Goal: Find specific page/section: Find specific page/section

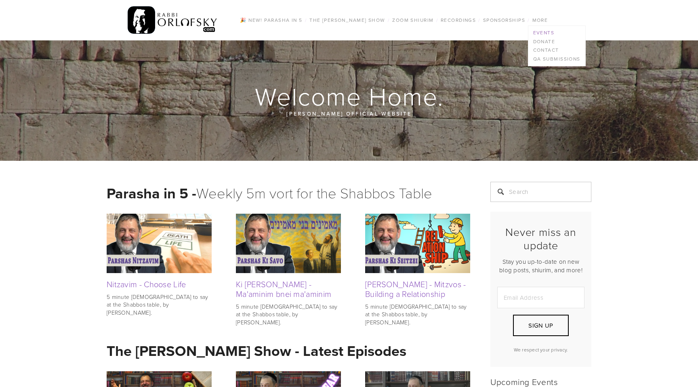
click at [542, 30] on link "Events" at bounding box center [556, 32] width 57 height 9
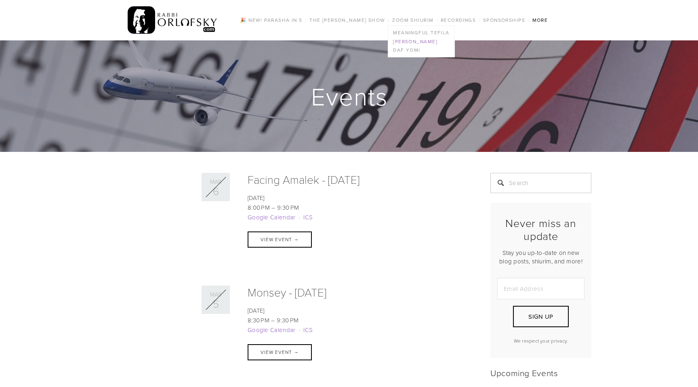
click at [402, 42] on link "[PERSON_NAME]" at bounding box center [421, 41] width 66 height 9
